Goal: Information Seeking & Learning: Learn about a topic

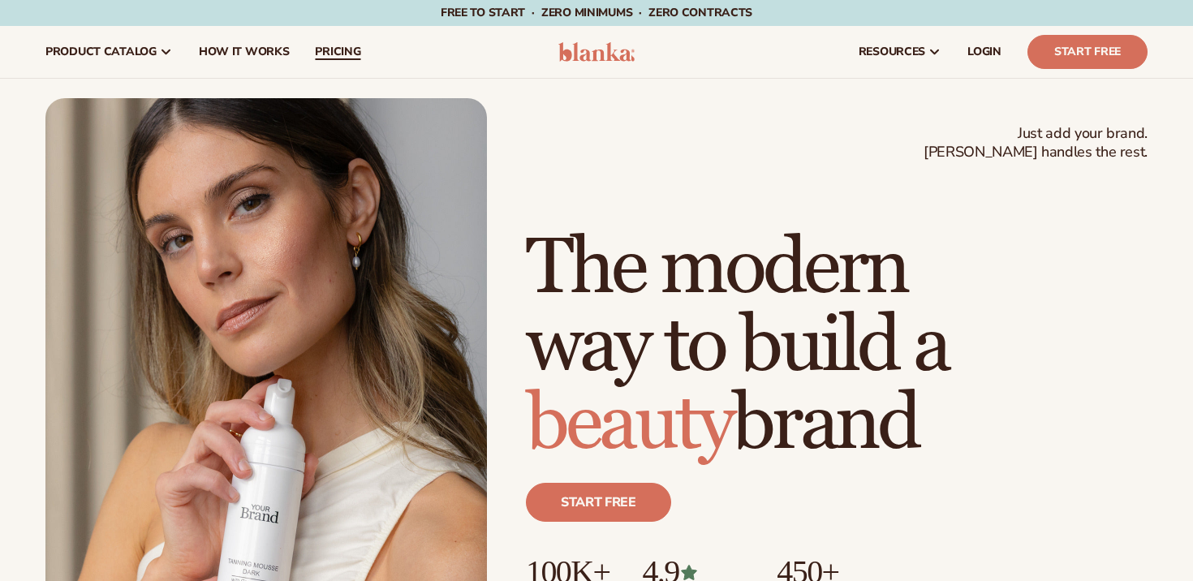
click at [339, 51] on span "pricing" at bounding box center [337, 51] width 45 height 13
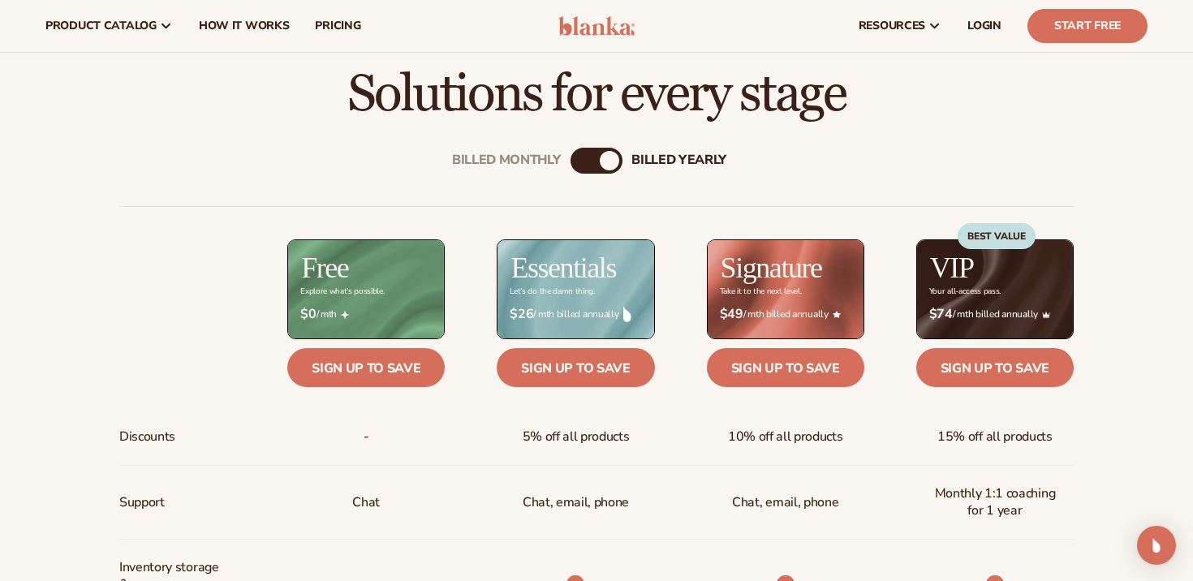
scroll to position [484, 0]
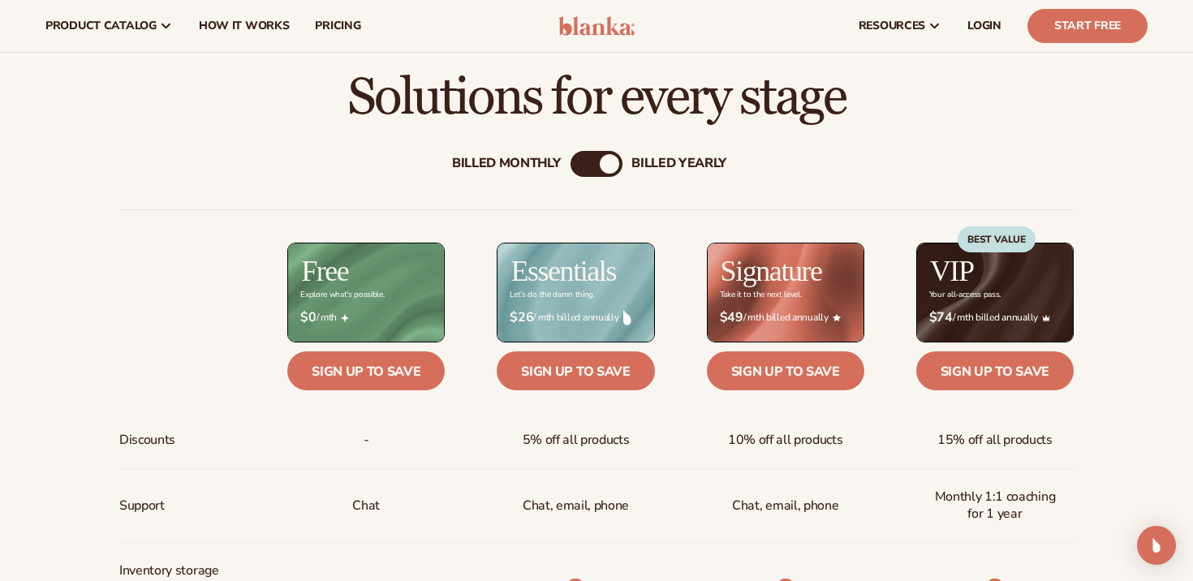
click at [533, 162] on div "Billed Monthly" at bounding box center [506, 163] width 109 height 15
click at [651, 164] on div "billed Yearly" at bounding box center [679, 163] width 95 height 15
click at [524, 164] on div "Billed Monthly" at bounding box center [506, 163] width 109 height 15
click at [669, 164] on div "billed Yearly" at bounding box center [679, 163] width 95 height 15
click at [529, 159] on div "Billed Monthly" at bounding box center [506, 163] width 109 height 15
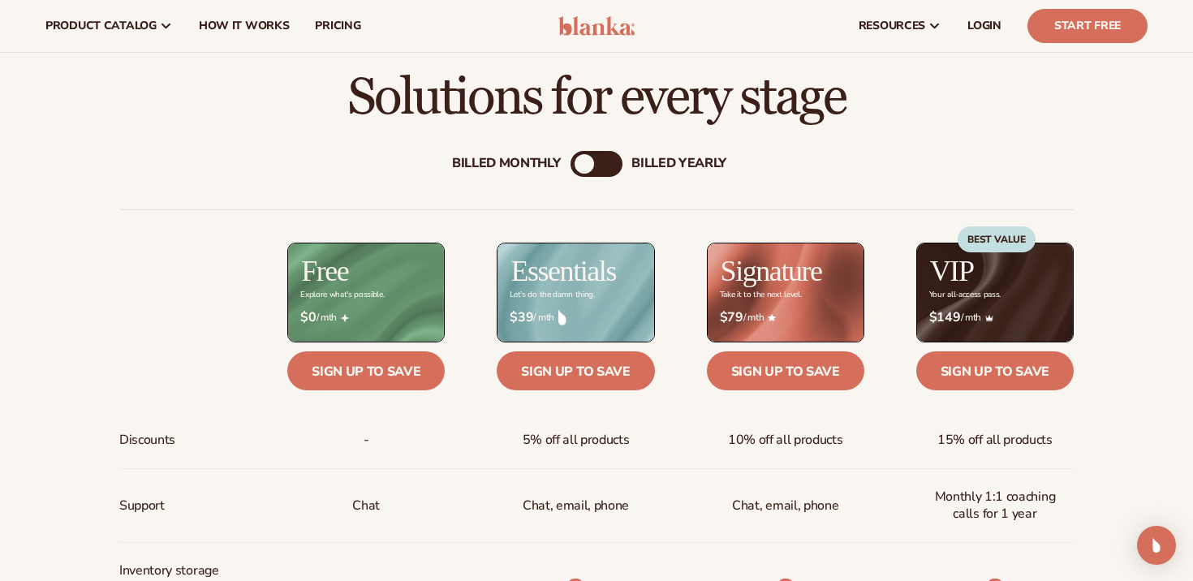
click at [655, 161] on div "billed Yearly" at bounding box center [679, 163] width 95 height 15
